Goal: Transaction & Acquisition: Purchase product/service

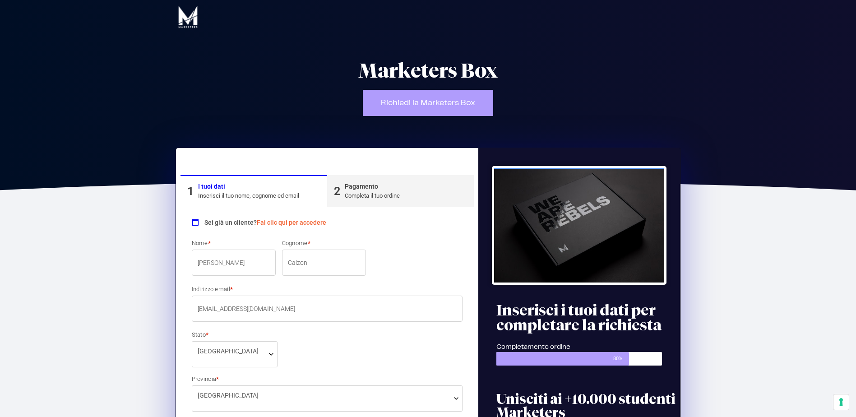
select select "BO"
drag, startPoint x: 242, startPoint y: 261, endPoint x: 152, endPoint y: 260, distance: 89.8
type input "d"
type input "Daria"
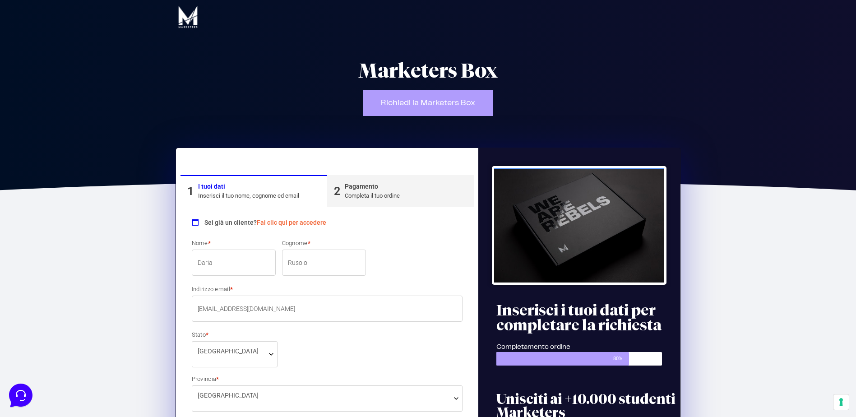
type input "Rusolo"
type input "[EMAIL_ADDRESS][DOMAIN_NAME]"
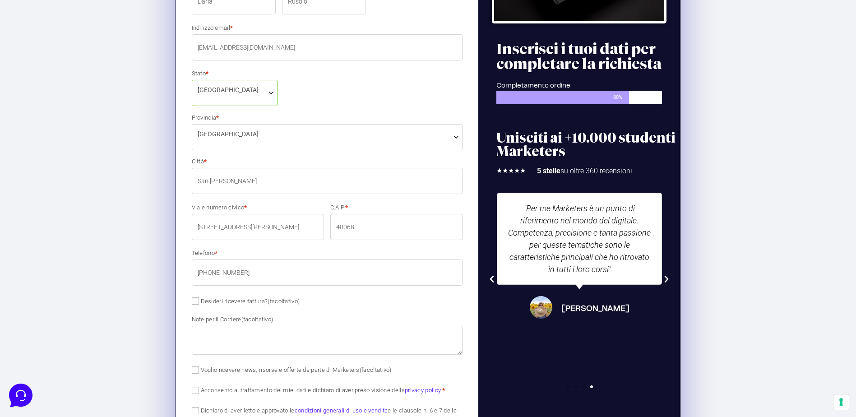
scroll to position [271, 0]
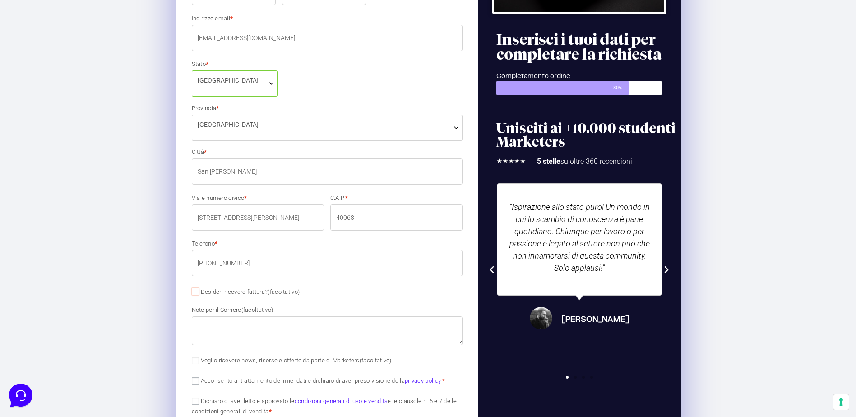
click at [198, 291] on input "Desideri ricevere fattura? (facoltativo)" at bounding box center [195, 291] width 7 height 7
checkbox input "true"
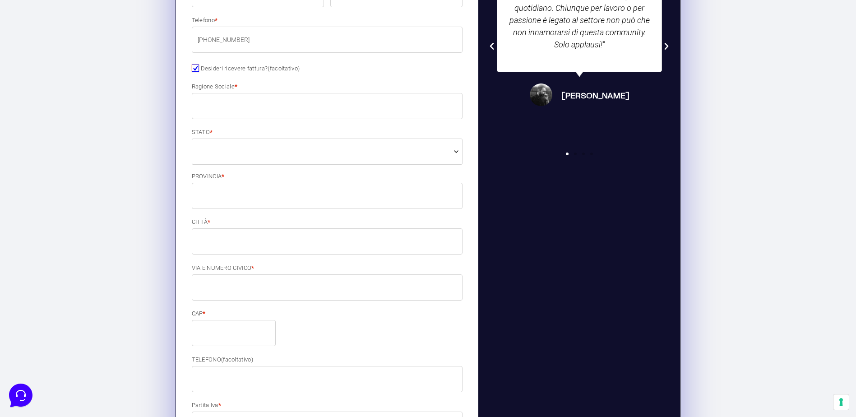
scroll to position [496, 0]
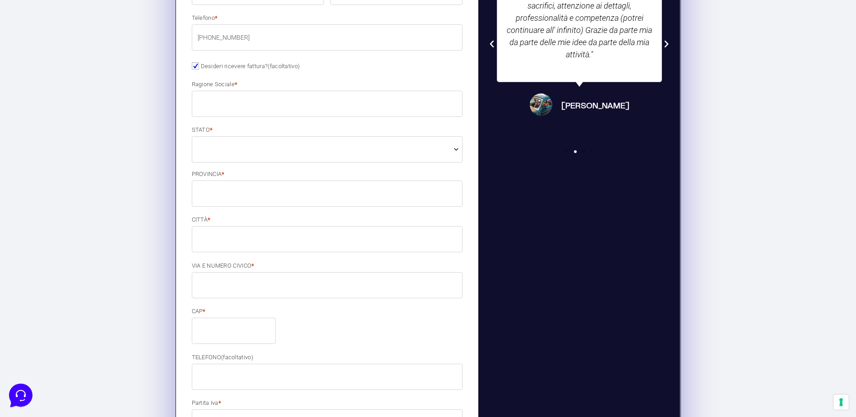
click at [262, 106] on input "Ragione Sociale *" at bounding box center [327, 104] width 271 height 26
type input "Grow Up S.r.l.s."
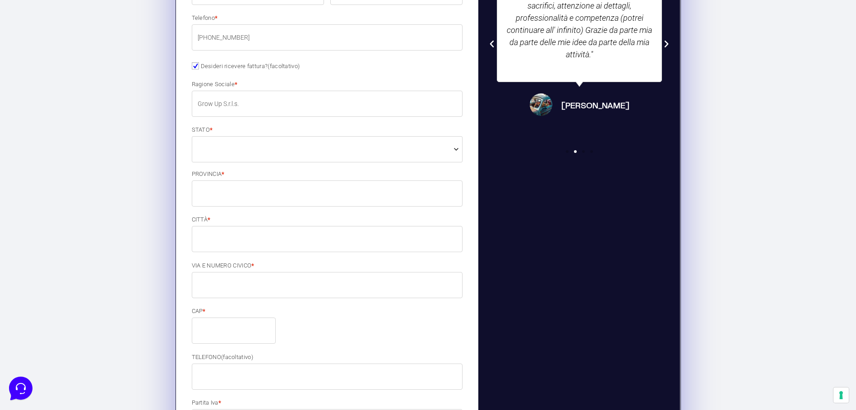
click at [237, 155] on span at bounding box center [327, 149] width 271 height 26
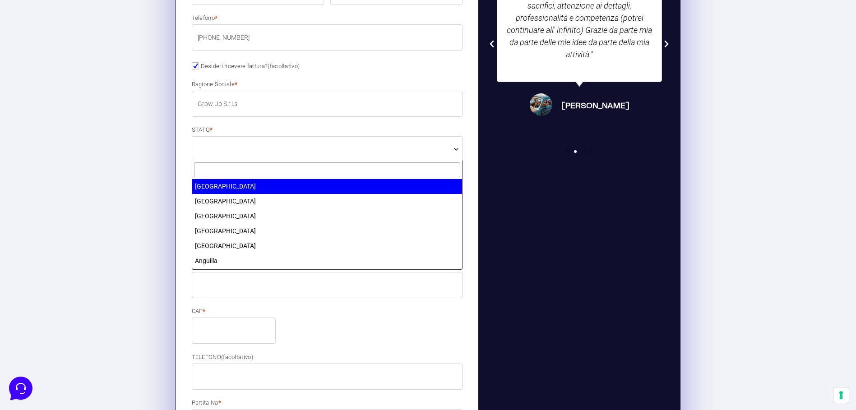
click at [227, 166] on input "text" at bounding box center [327, 169] width 267 height 15
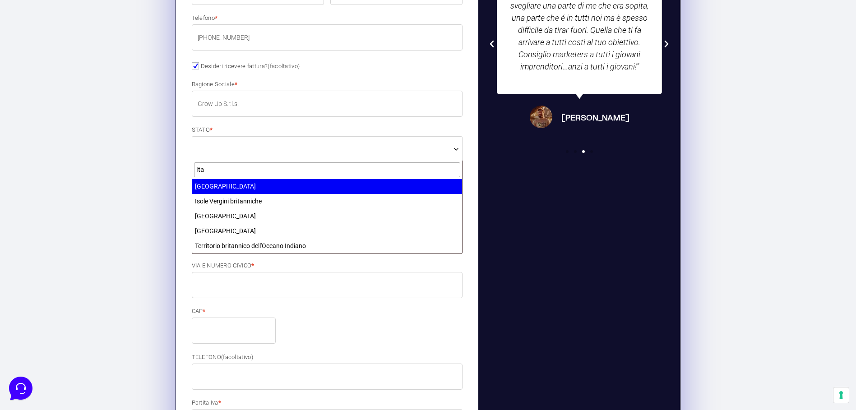
type input "ita"
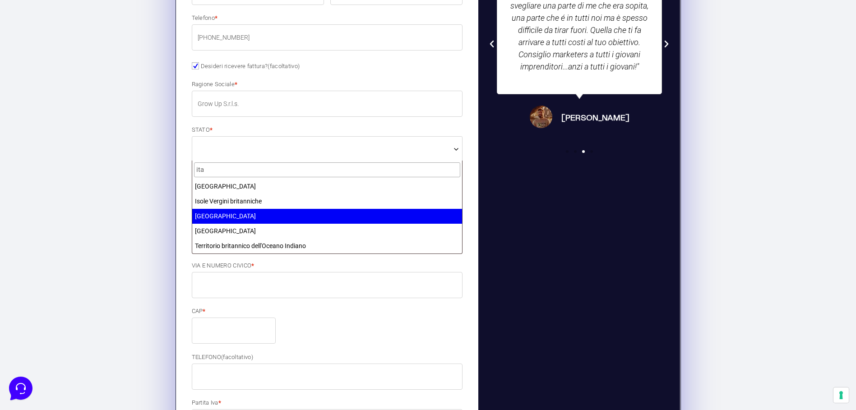
select select "IT"
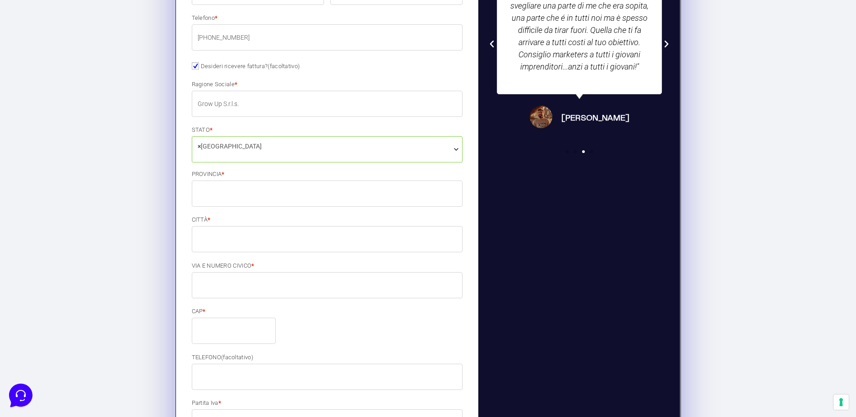
click at [231, 189] on input "PROVINCIA *" at bounding box center [327, 193] width 271 height 26
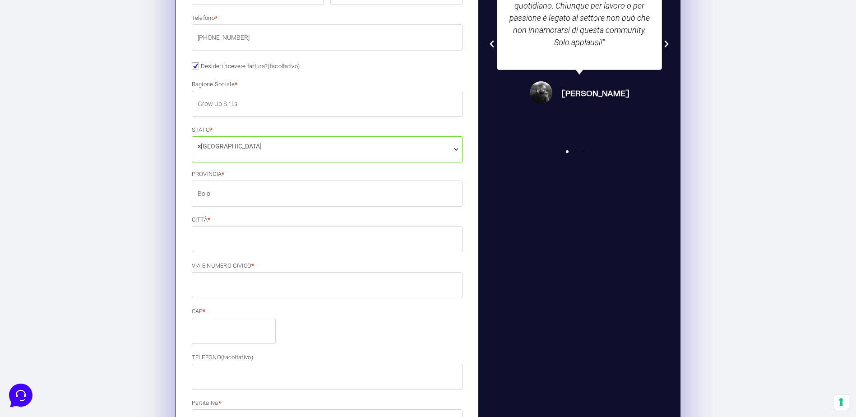
type input "[GEOGRAPHIC_DATA]"
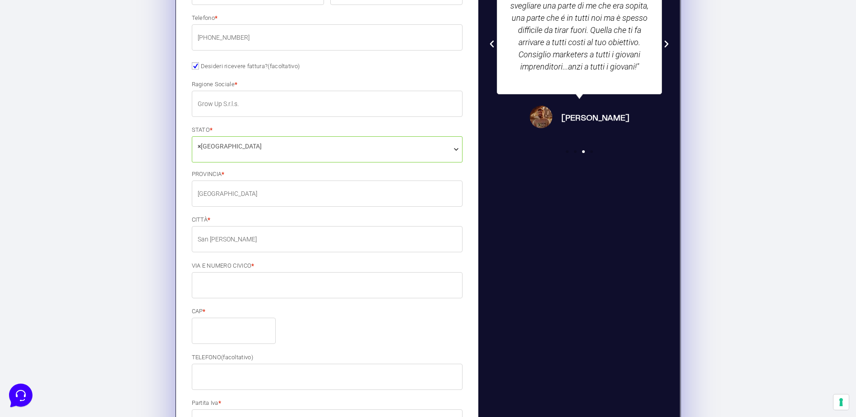
type input "San [PERSON_NAME]"
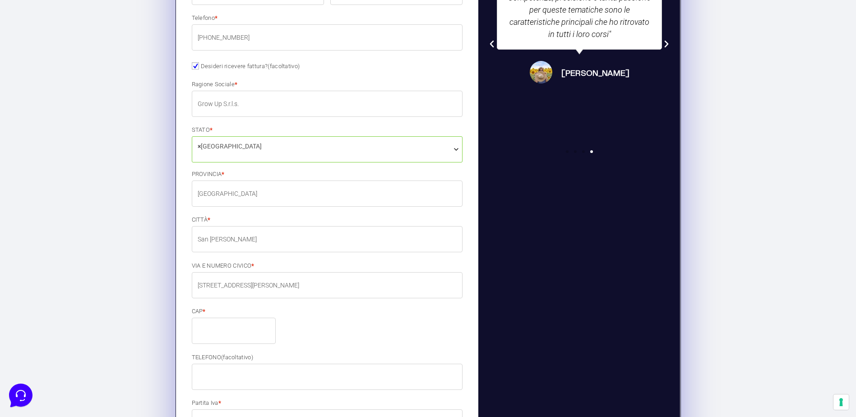
type input "[STREET_ADDRESS][PERSON_NAME][PERSON_NAME]"
type input "[STREET_ADDRESS]"
type input "[PHONE_NUMBER]"
type input "[EMAIL_ADDRESS][DOMAIN_NAME]"
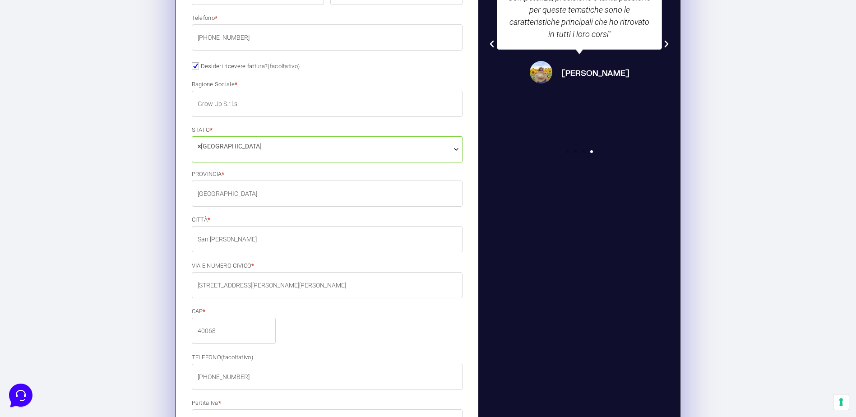
type input "40068"
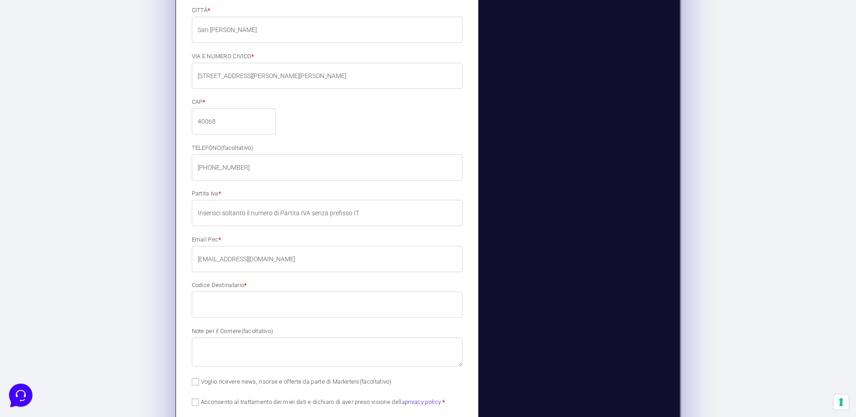
scroll to position [722, 0]
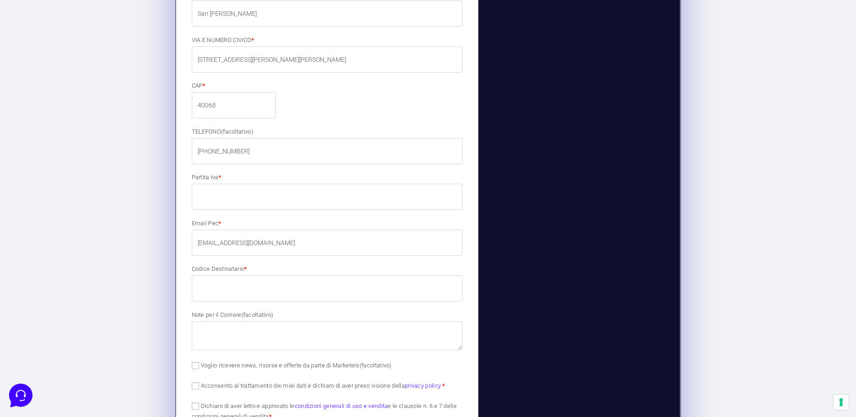
click at [235, 191] on input "Partita Iva *" at bounding box center [327, 197] width 271 height 26
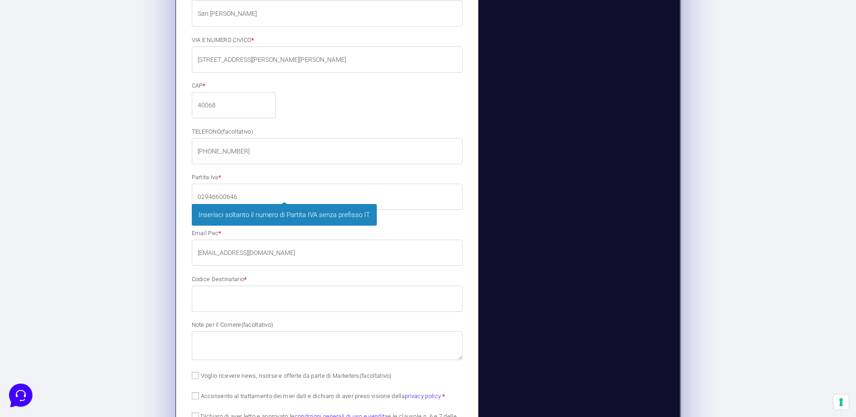
type input "02946600646"
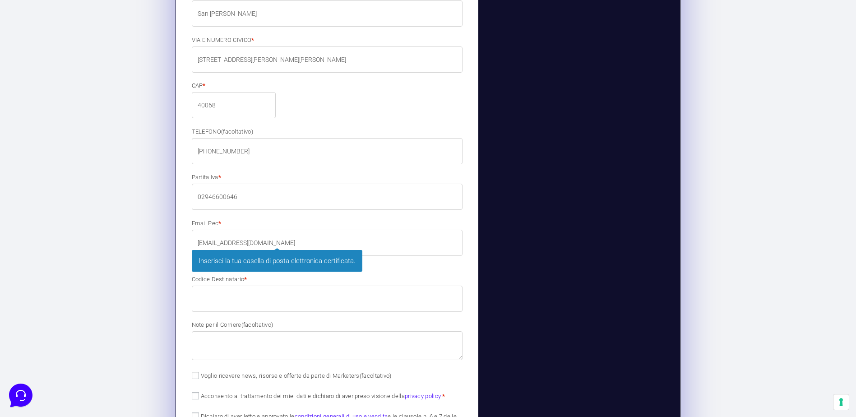
type input "[EMAIL_ADDRESS][DOMAIN_NAME]"
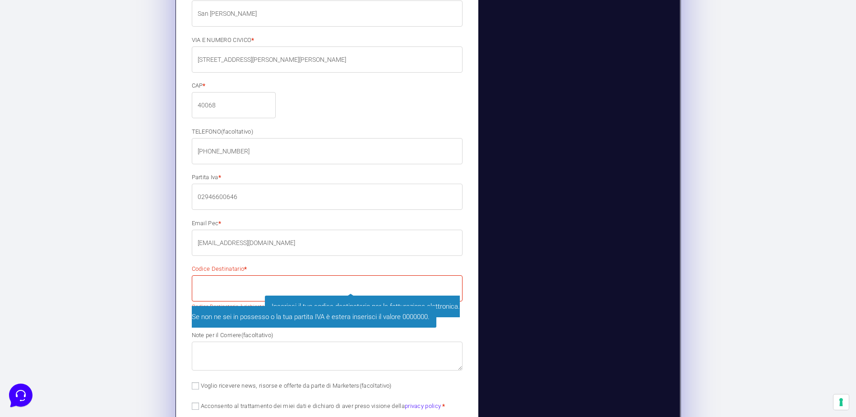
click at [203, 289] on input "Codice Destinatario *" at bounding box center [327, 288] width 271 height 26
paste input "X2PH38J"
type input "X2PH38J"
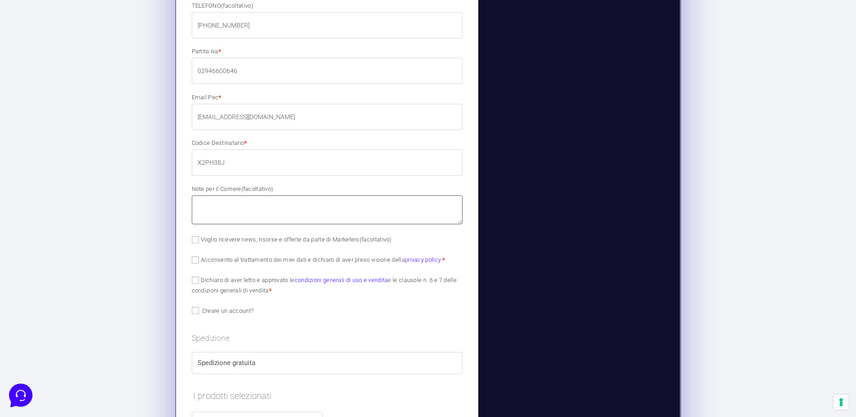
scroll to position [857, 0]
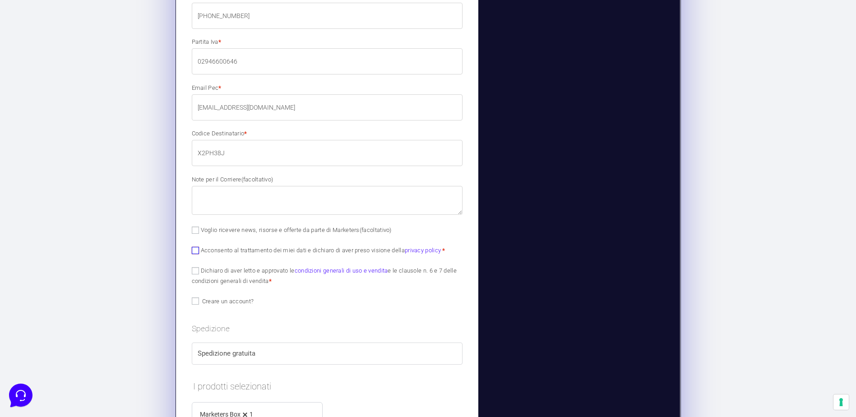
click at [196, 251] on input "Acconsento al trattamento dei miei dati e dichiaro di aver preso visione della …" at bounding box center [195, 250] width 7 height 7
checkbox input "true"
click at [194, 270] on input "Dichiaro di aver letto e approvato le condizioni generali di uso e vendita e le…" at bounding box center [195, 270] width 7 height 7
checkbox input "true"
click at [195, 300] on input "Creare un account?" at bounding box center [195, 300] width 7 height 7
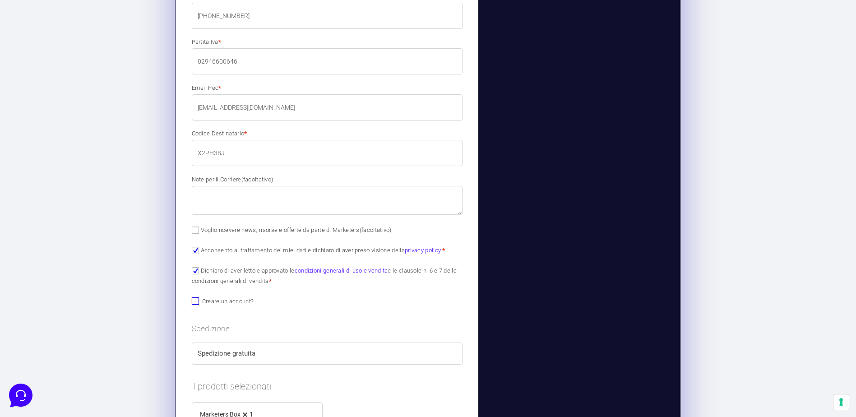
checkbox input "true"
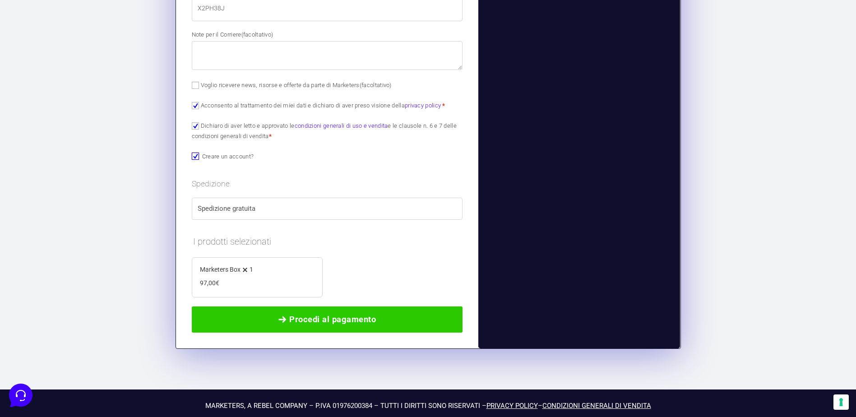
scroll to position [1010, 0]
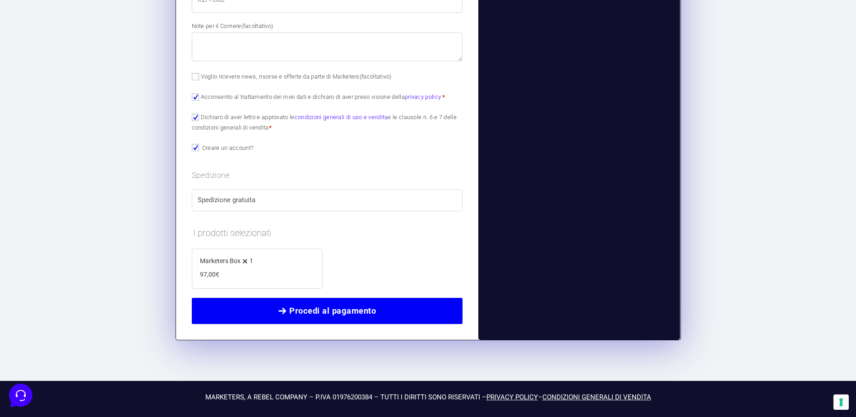
click at [316, 305] on span "Procedi al pagamento" at bounding box center [332, 310] width 87 height 13
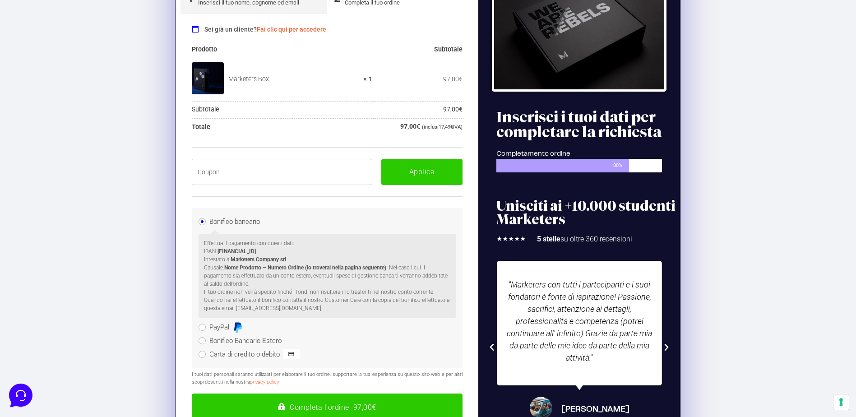
scroll to position [139, 0]
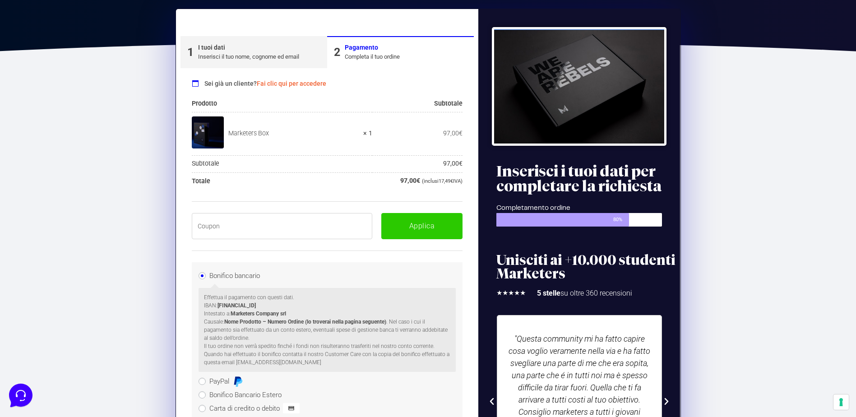
click at [277, 228] on input "text" at bounding box center [282, 226] width 181 height 26
paste input "BOXPRO100OFF"
type input "BOXPRO100OFF"
click at [402, 227] on button "Applica" at bounding box center [421, 226] width 81 height 26
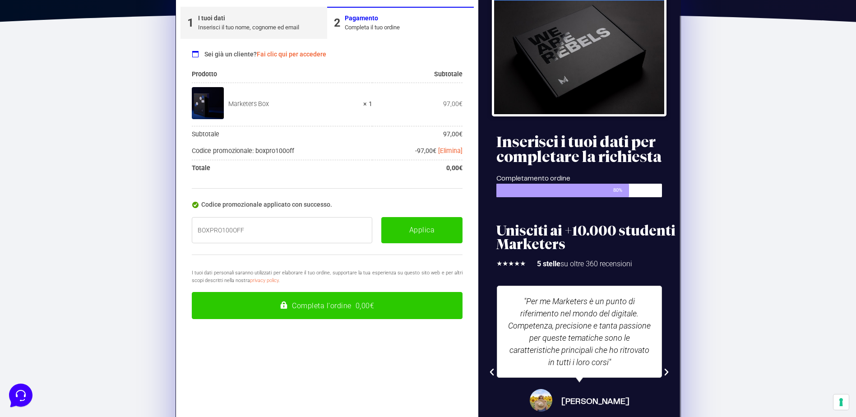
scroll to position [184, 0]
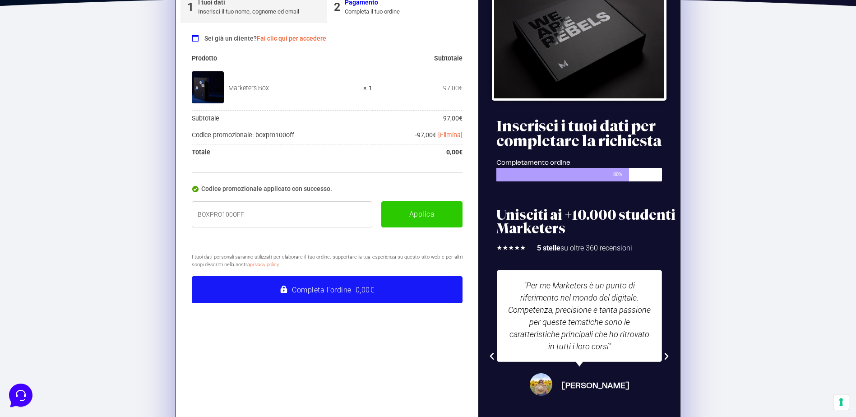
click at [351, 296] on button "Completa l'ordine 0,00€" at bounding box center [327, 289] width 271 height 27
